Goal: Task Accomplishment & Management: Complete application form

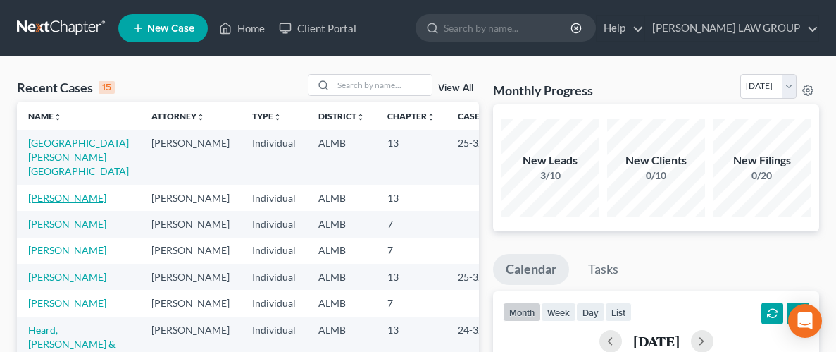
click at [46, 192] on link "[PERSON_NAME]" at bounding box center [67, 198] width 78 height 12
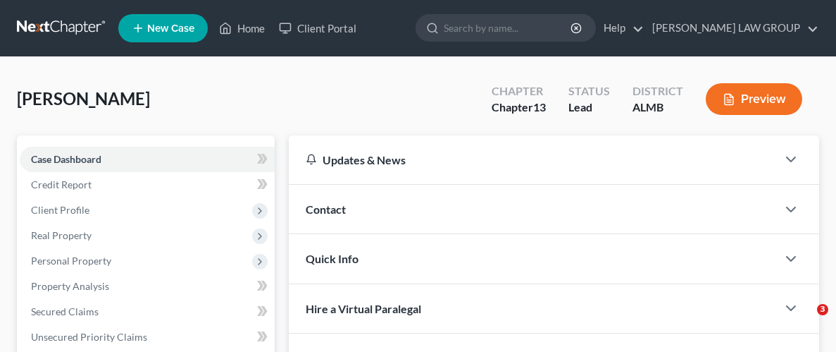
scroll to position [185, 0]
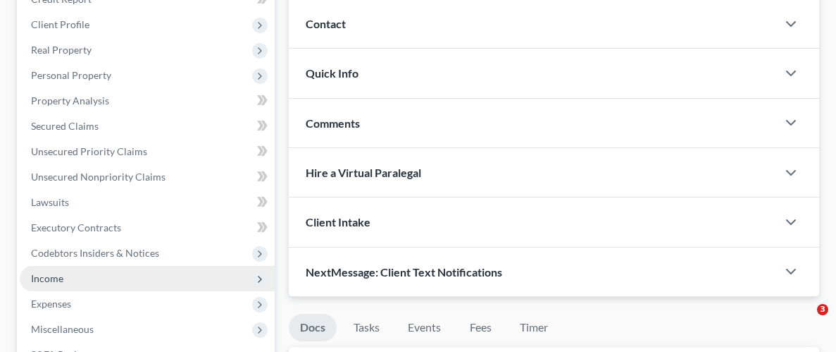
click at [52, 272] on span "Income" at bounding box center [47, 278] width 32 height 12
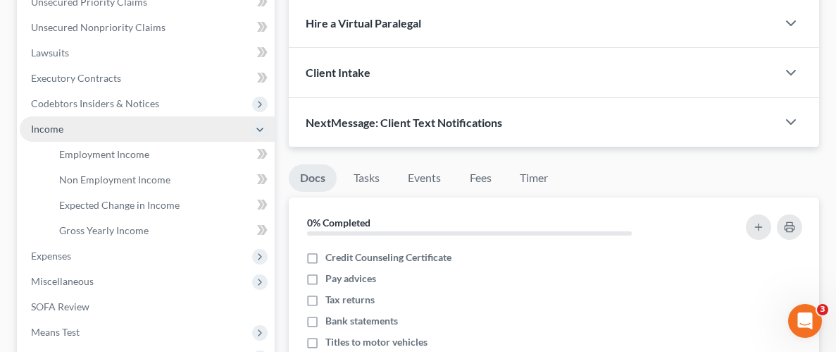
scroll to position [0, 0]
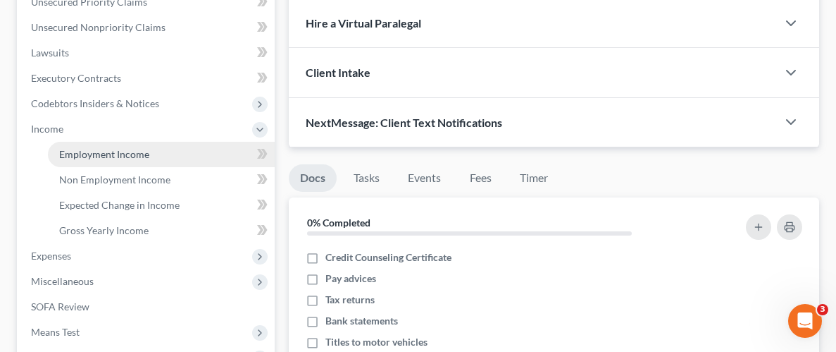
click at [104, 161] on link "Employment Income" at bounding box center [161, 154] width 227 height 25
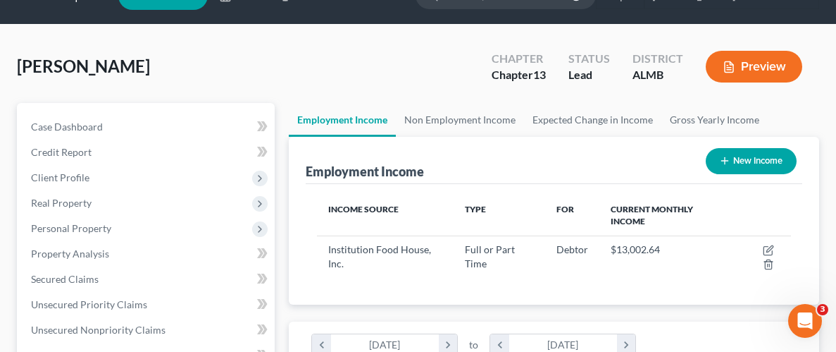
scroll to position [92, 0]
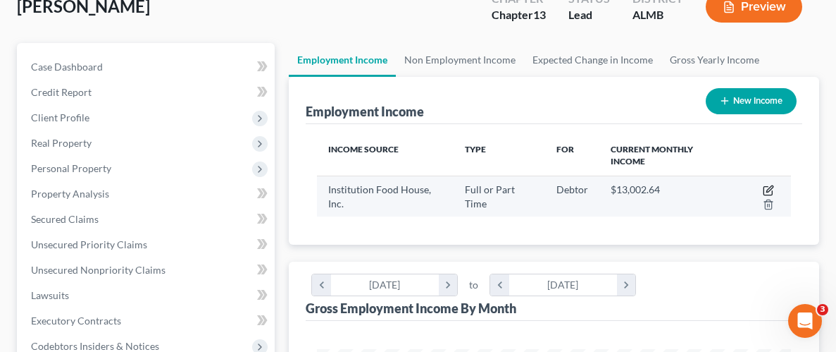
click at [767, 187] on icon "button" at bounding box center [768, 190] width 11 height 11
select select "0"
select select "48"
select select "3"
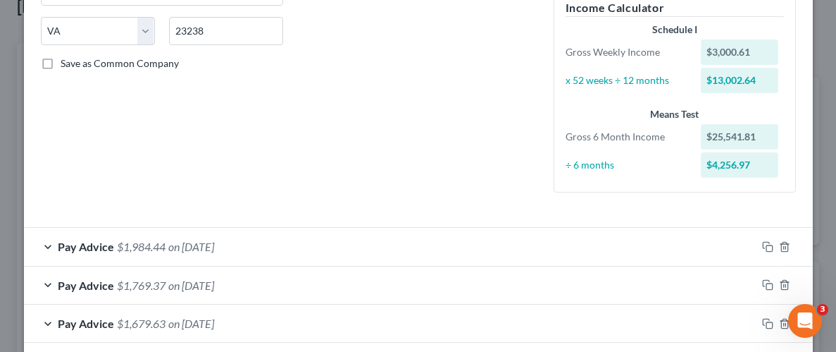
scroll to position [262, 0]
